Goal: Find specific page/section: Find specific page/section

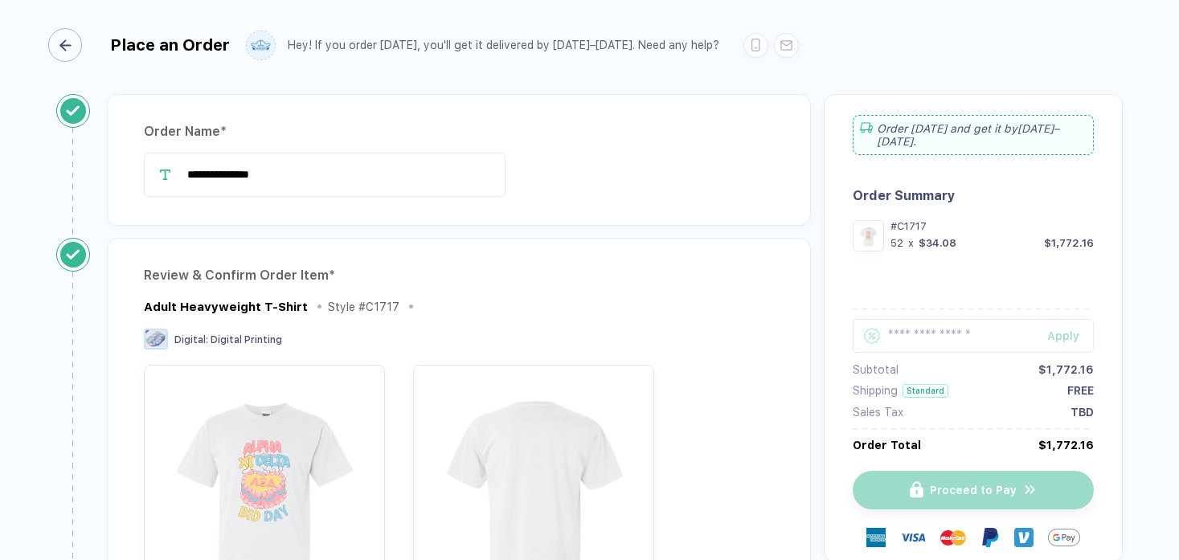
click at [74, 52] on div "button" at bounding box center [65, 45] width 34 height 34
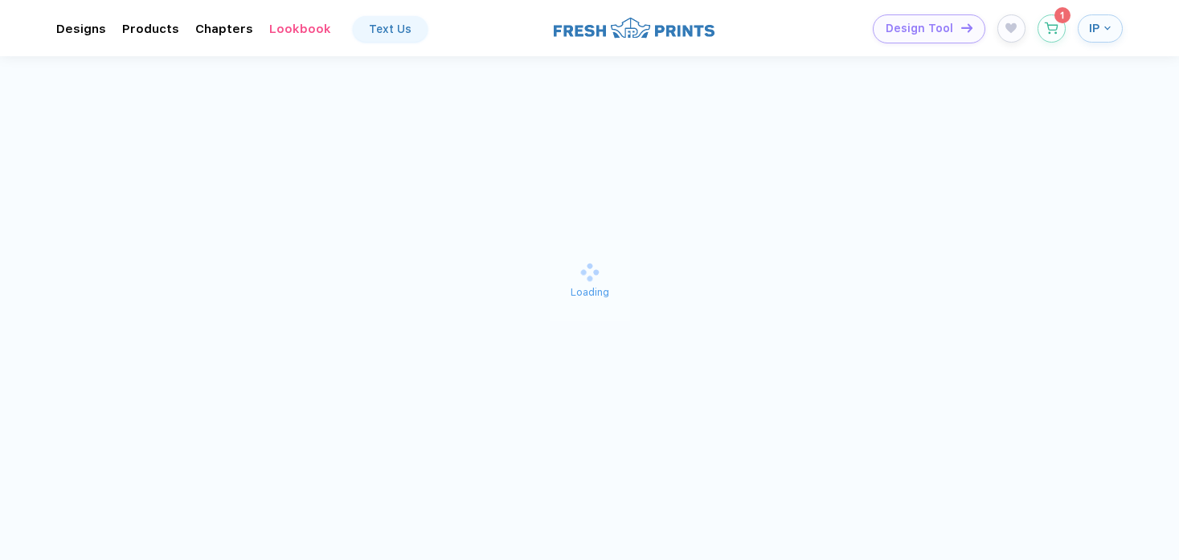
click at [1093, 35] on button "IP" at bounding box center [1099, 28] width 45 height 28
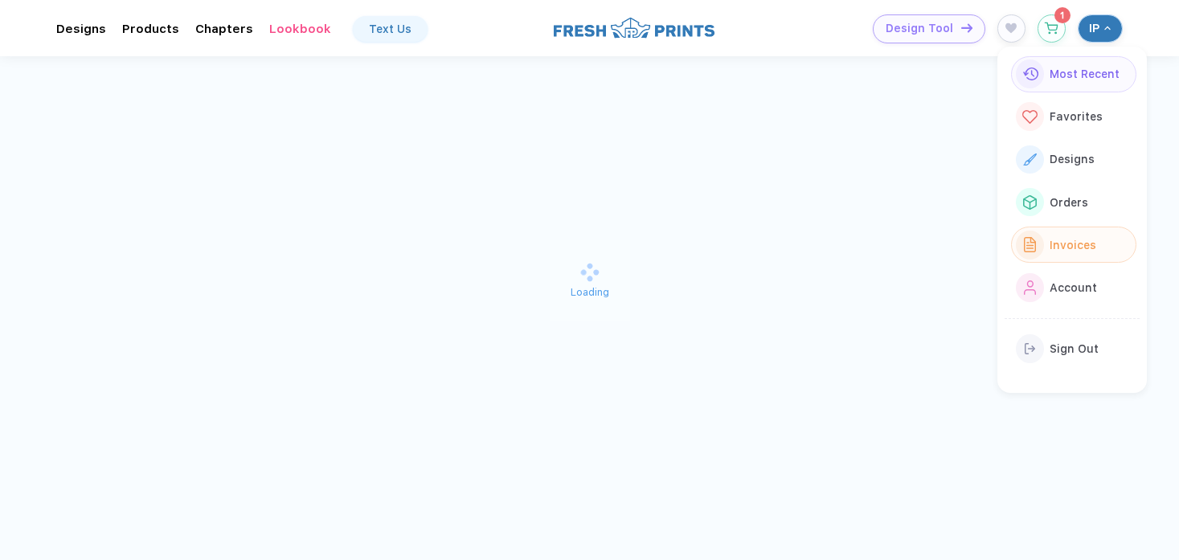
click at [1097, 238] on button "Invoices" at bounding box center [1073, 245] width 125 height 36
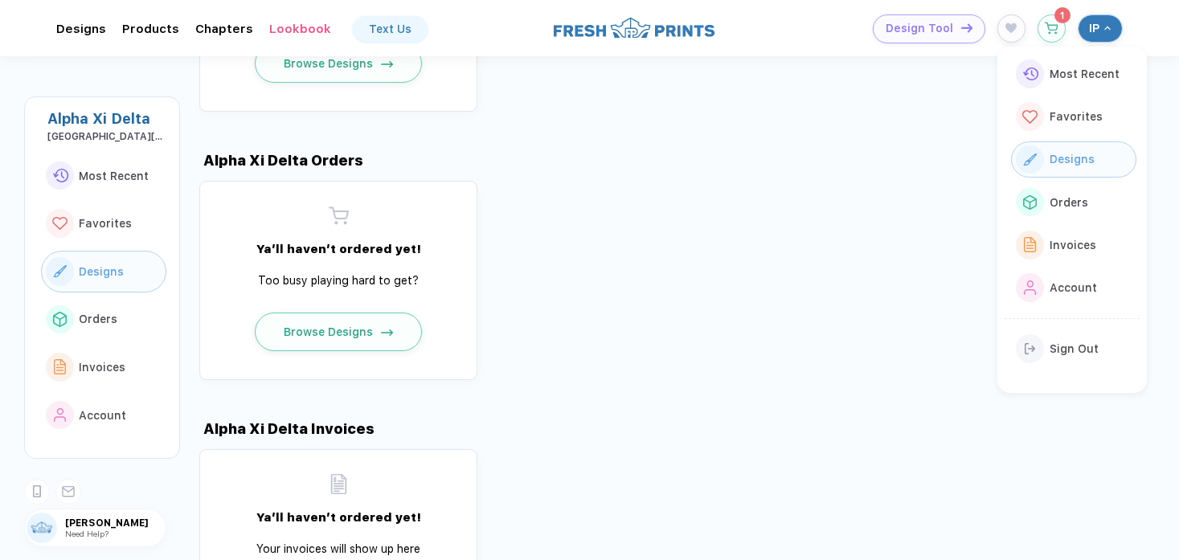
scroll to position [824, 0]
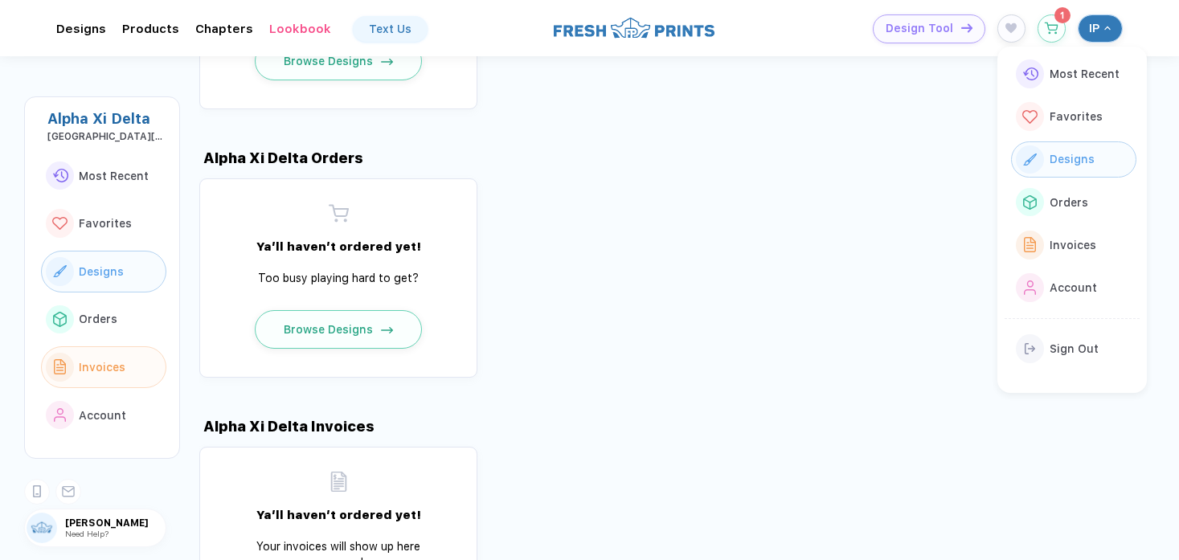
click at [121, 368] on span "Invoices" at bounding box center [102, 367] width 47 height 13
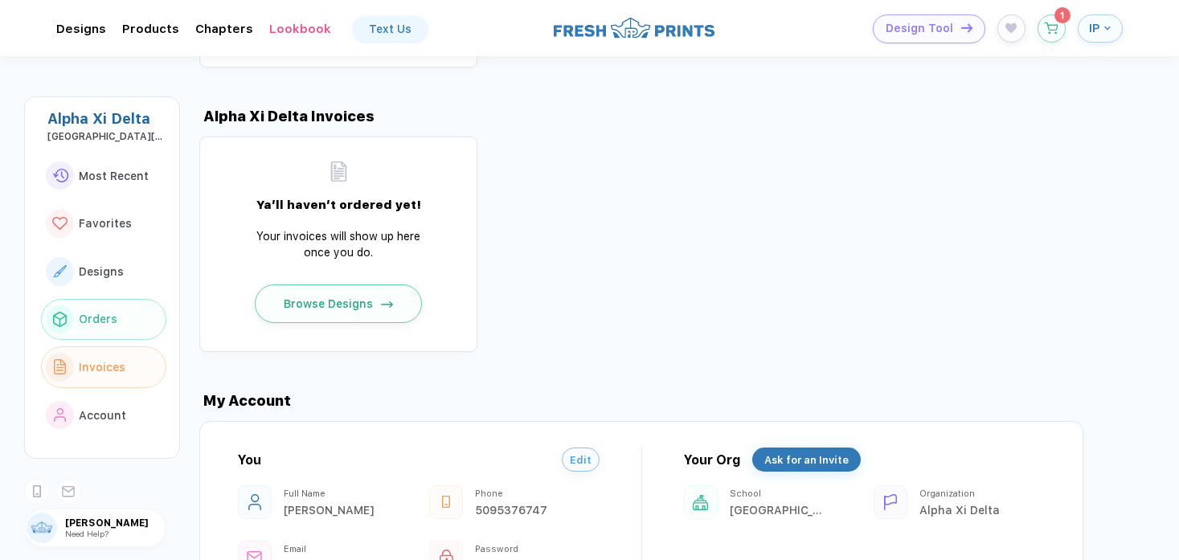
scroll to position [1147, 0]
